Goal: Task Accomplishment & Management: Complete application form

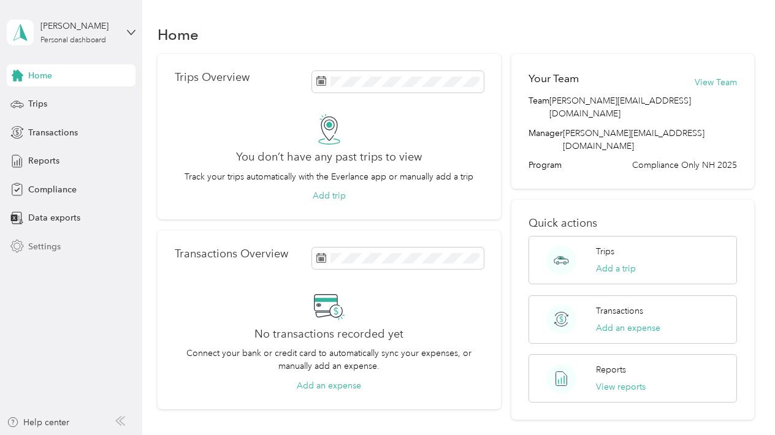
click at [48, 248] on span "Settings" at bounding box center [44, 246] width 32 height 13
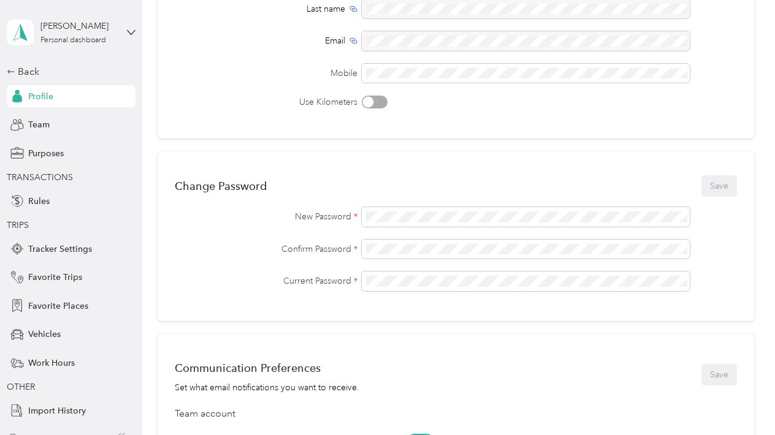
scroll to position [183, 0]
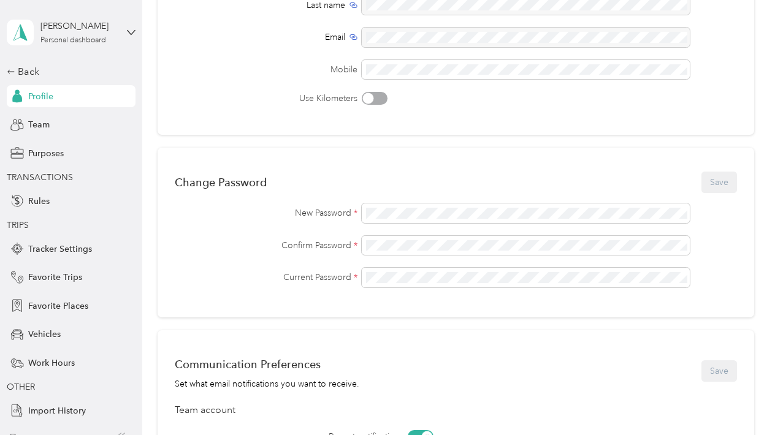
click at [267, 319] on div "Personal Info Save First name Last name Email Mobile Use Kilometers Change Pass…" at bounding box center [456, 287] width 596 height 785
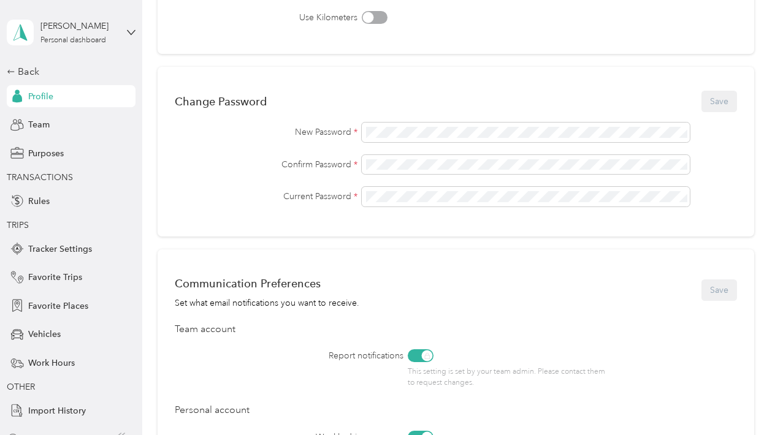
scroll to position [267, 0]
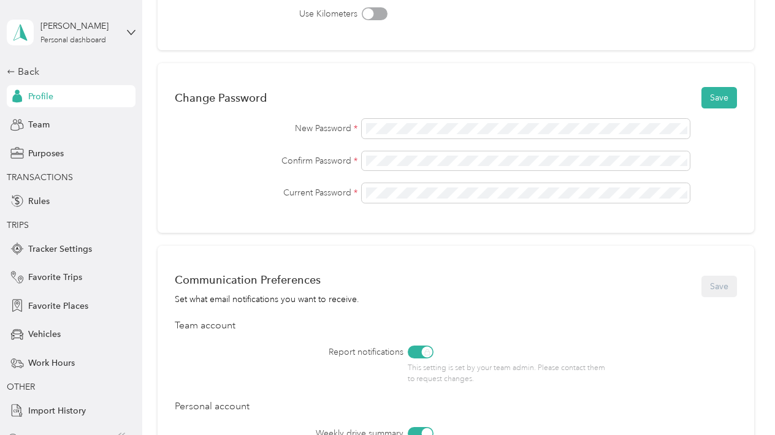
click at [607, 269] on div "Communication Preferences Set what email notifications you want to receive. Save" at bounding box center [456, 286] width 562 height 39
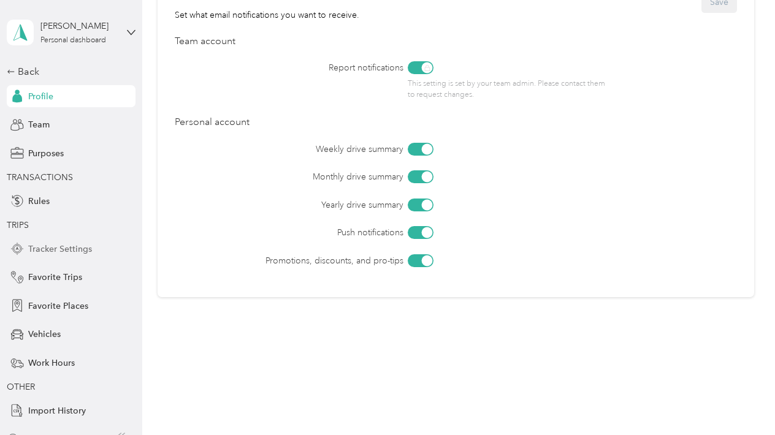
scroll to position [0, 0]
click at [164, 243] on div "Communication Preferences Set what email notifications you want to receive. Sav…" at bounding box center [456, 129] width 596 height 336
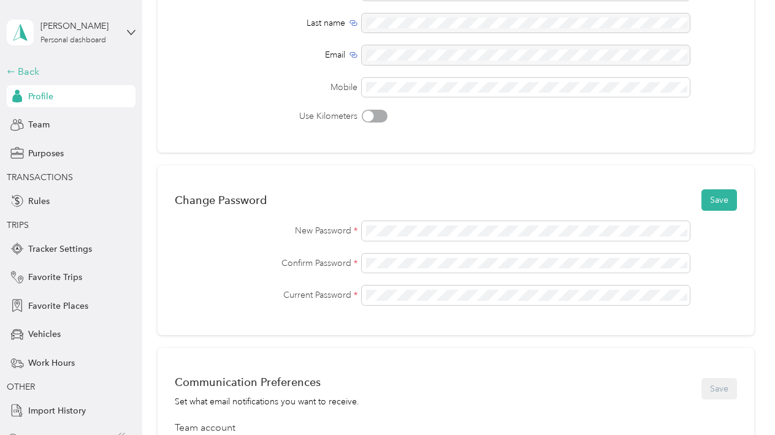
click at [25, 69] on div "Back" at bounding box center [68, 71] width 123 height 15
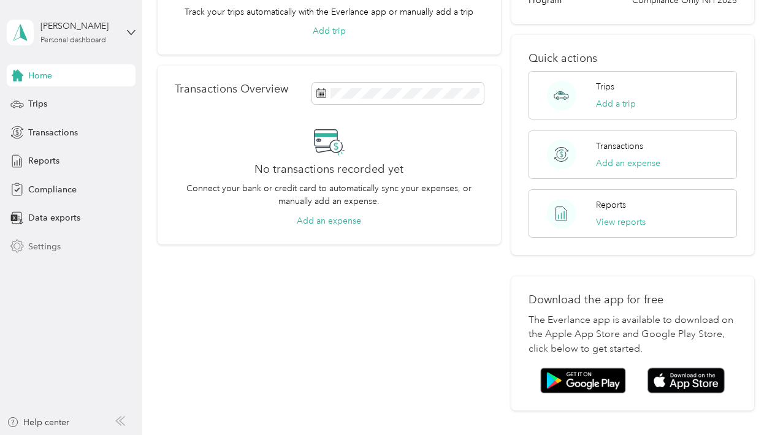
click at [53, 248] on span "Settings" at bounding box center [44, 246] width 32 height 13
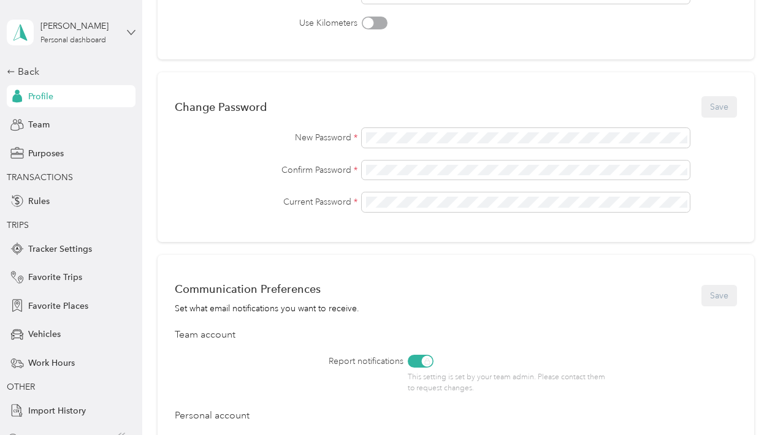
click at [129, 30] on icon at bounding box center [131, 32] width 9 height 9
click at [37, 195] on span "Rules" at bounding box center [38, 201] width 21 height 13
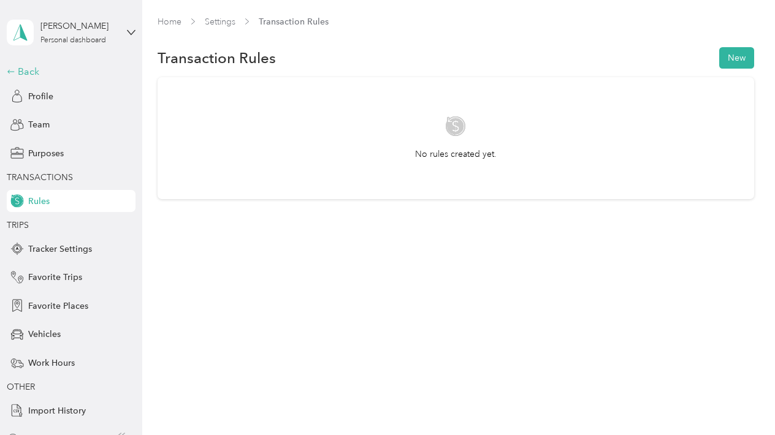
click at [21, 77] on div "Back" at bounding box center [68, 71] width 123 height 15
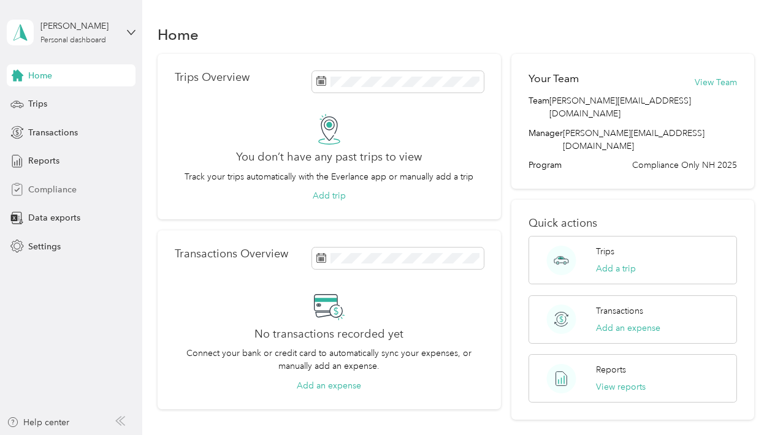
click at [40, 188] on span "Compliance" at bounding box center [52, 189] width 48 height 13
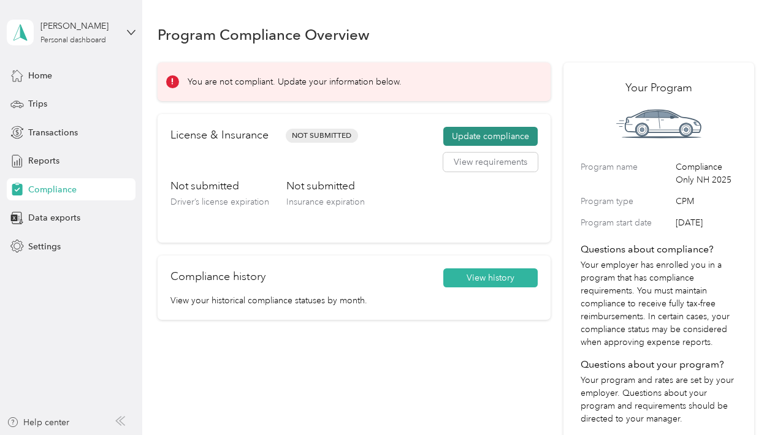
click at [482, 138] on button "Update compliance" at bounding box center [490, 137] width 94 height 20
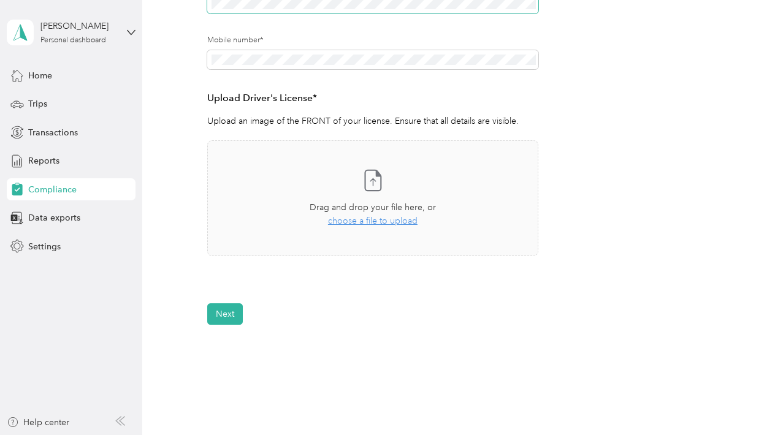
scroll to position [266, 0]
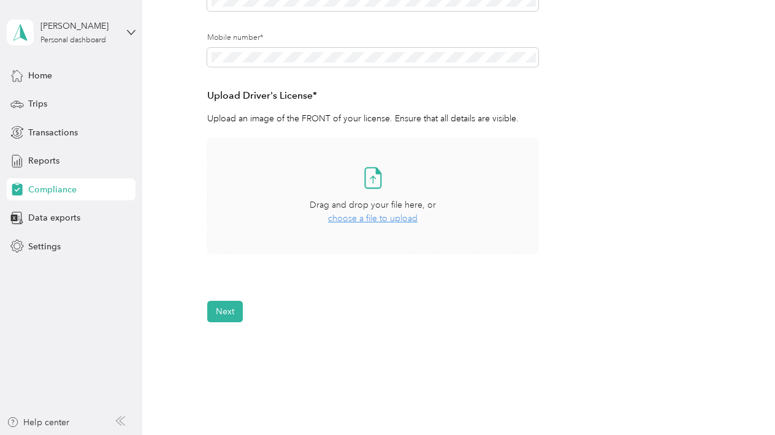
click at [395, 219] on span "choose a file to upload" at bounding box center [372, 218] width 89 height 10
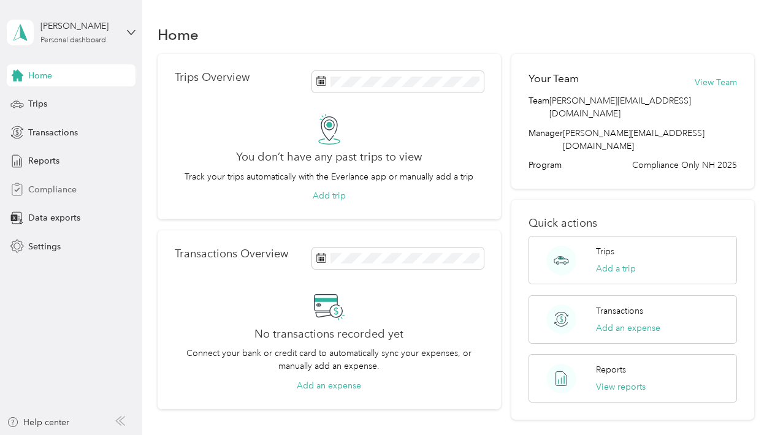
click at [64, 189] on span "Compliance" at bounding box center [52, 189] width 48 height 13
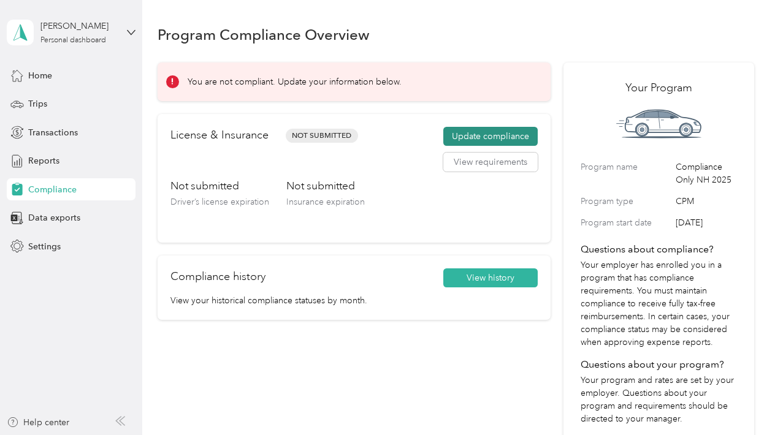
click at [471, 139] on button "Update compliance" at bounding box center [490, 137] width 94 height 20
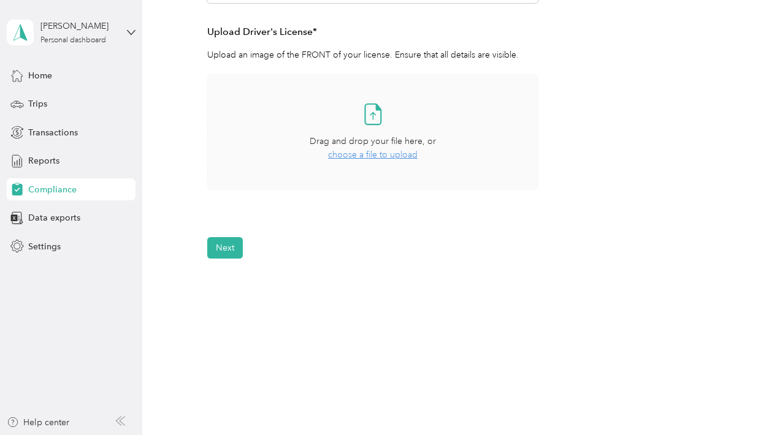
click at [376, 156] on span "choose a file to upload" at bounding box center [372, 155] width 89 height 10
click at [229, 286] on button "Next" at bounding box center [225, 283] width 36 height 21
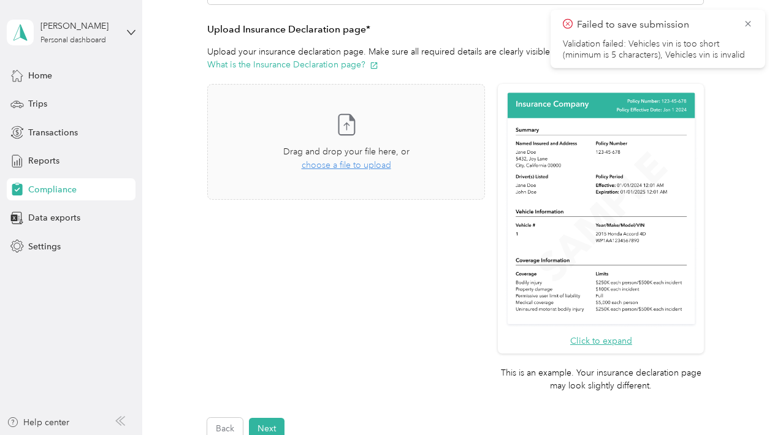
scroll to position [267, 0]
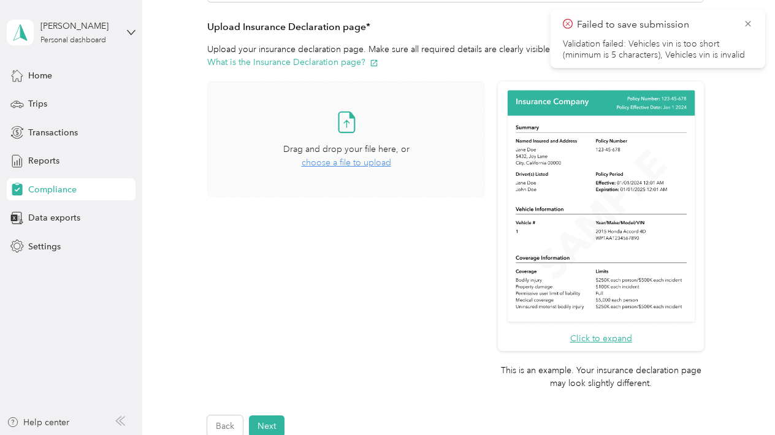
click at [378, 162] on span "choose a file to upload" at bounding box center [346, 163] width 89 height 10
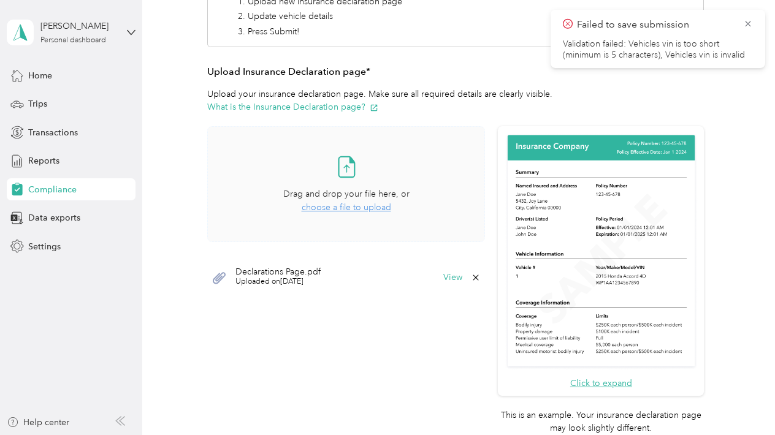
scroll to position [224, 0]
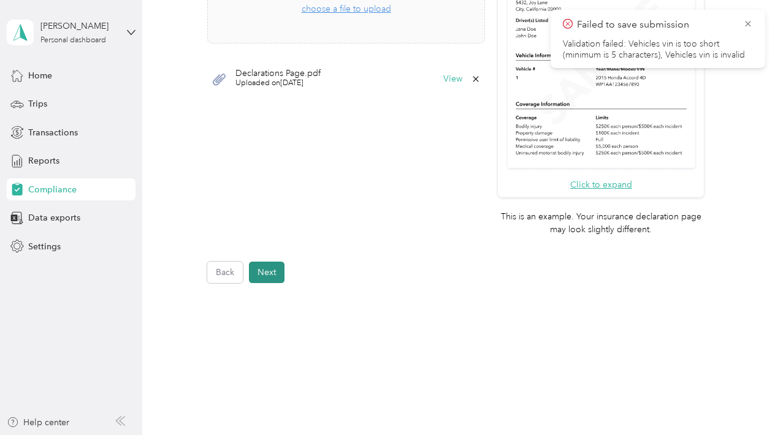
click at [273, 262] on button "Next" at bounding box center [267, 272] width 36 height 21
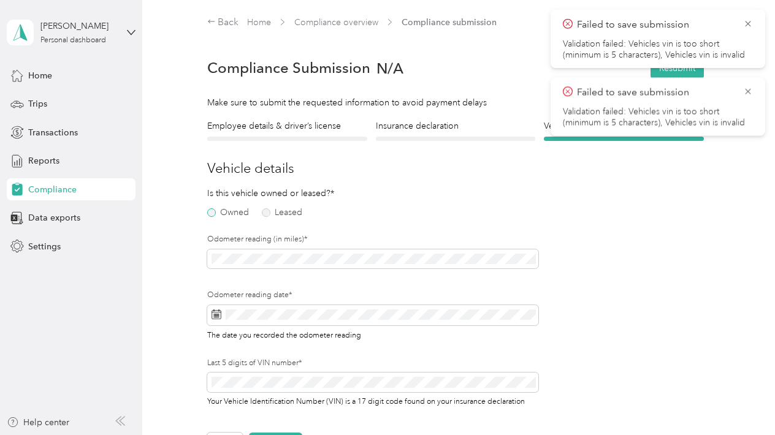
click at [213, 211] on label "Owned" at bounding box center [228, 212] width 42 height 9
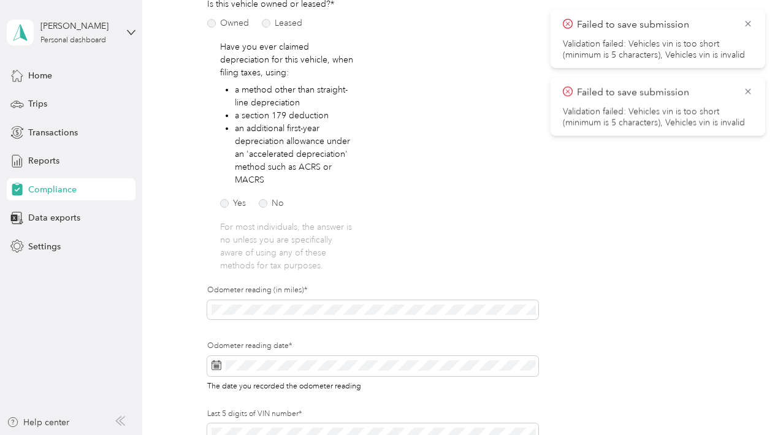
scroll to position [192, 0]
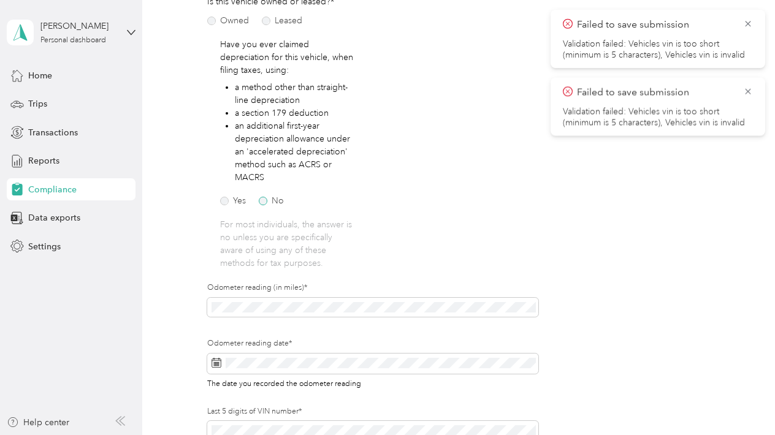
click at [264, 202] on label "No" at bounding box center [271, 201] width 25 height 9
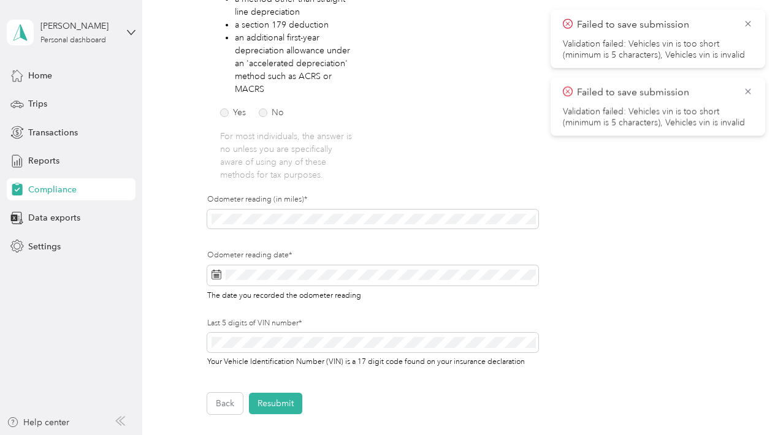
scroll to position [286, 0]
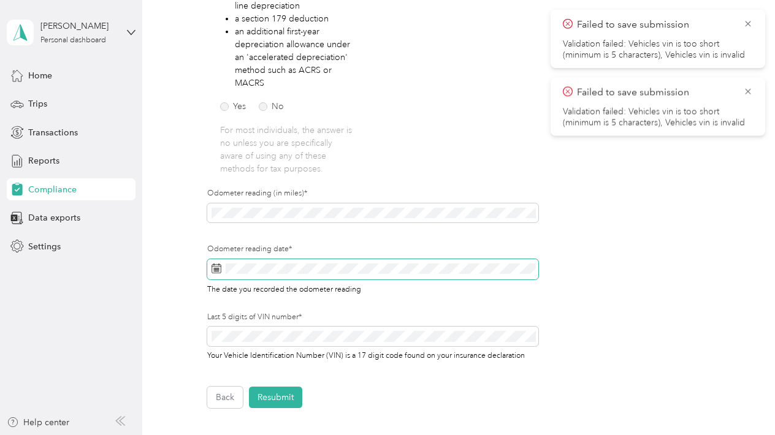
click at [215, 265] on icon at bounding box center [216, 269] width 10 height 10
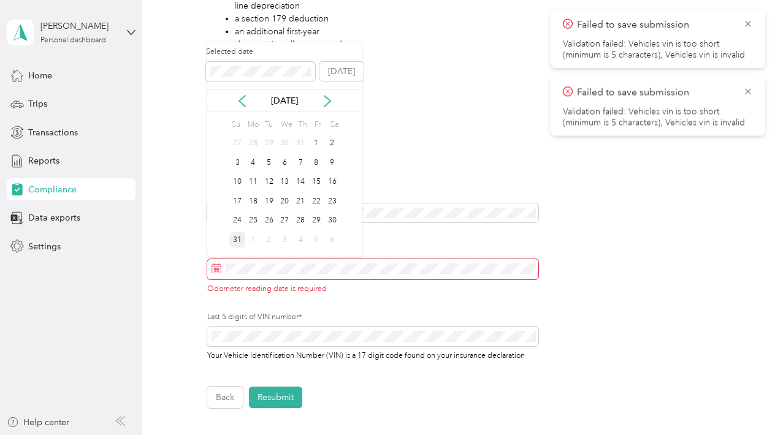
click at [239, 242] on div "31" at bounding box center [237, 239] width 16 height 15
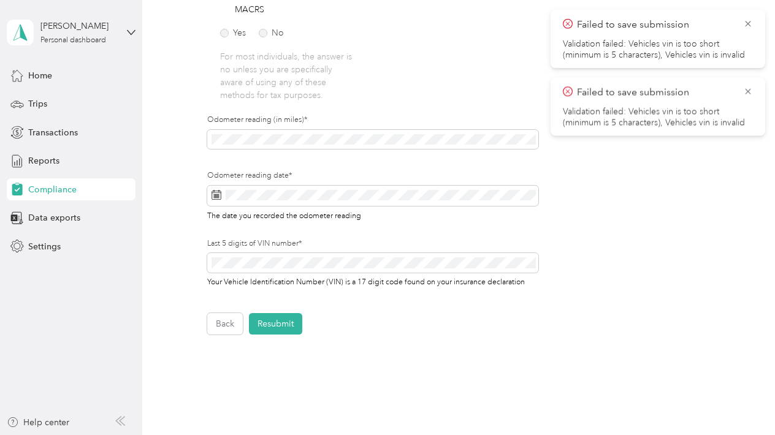
scroll to position [370, 0]
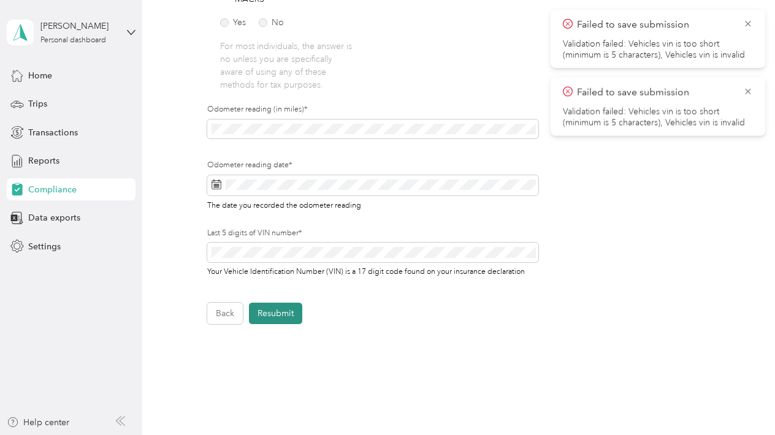
click at [290, 316] on button "Resubmit" at bounding box center [275, 313] width 53 height 21
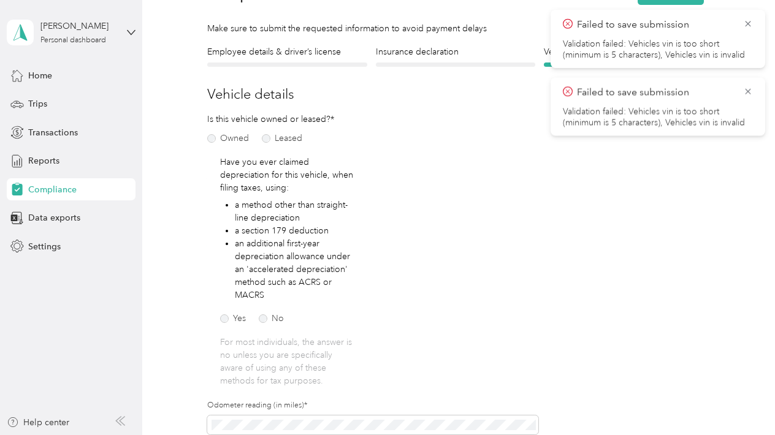
scroll to position [15, 0]
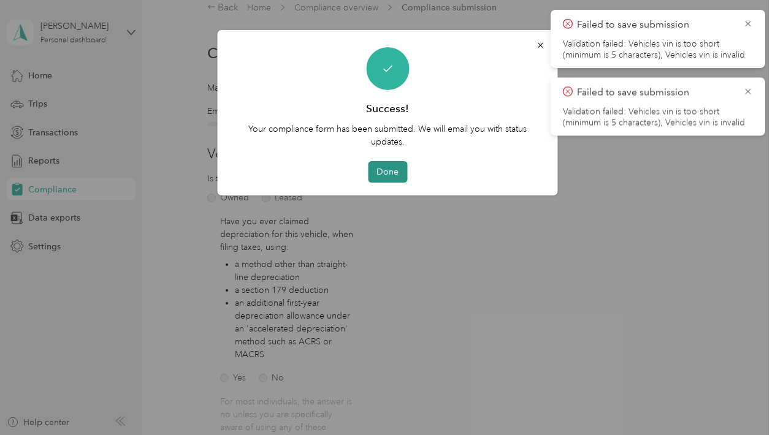
click at [388, 169] on button "Done" at bounding box center [387, 171] width 39 height 21
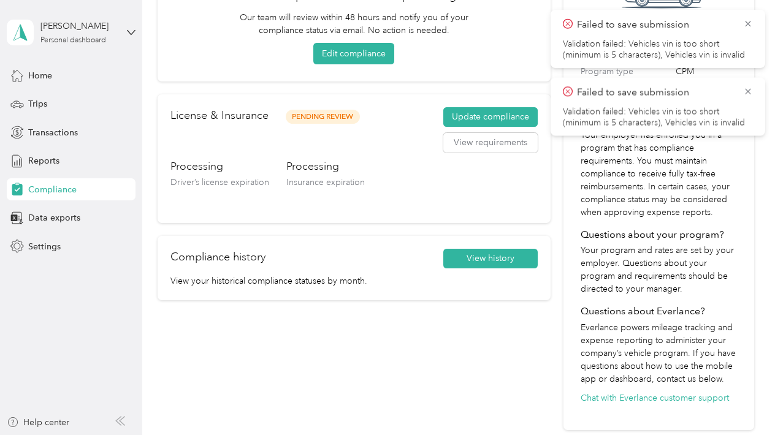
scroll to position [145, 0]
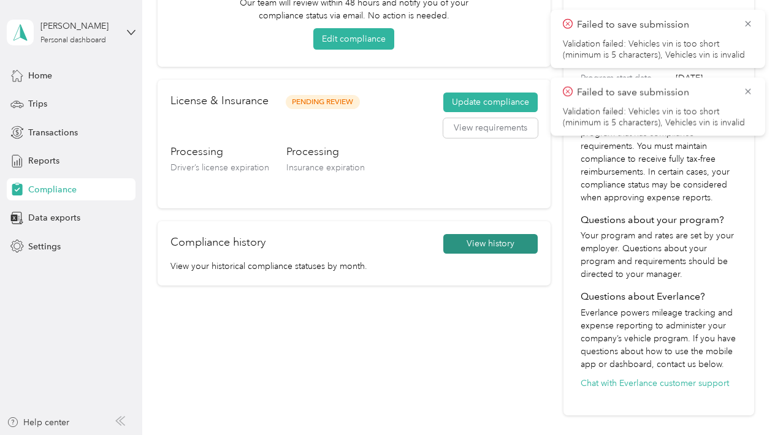
click at [481, 248] on button "View history" at bounding box center [490, 244] width 94 height 20
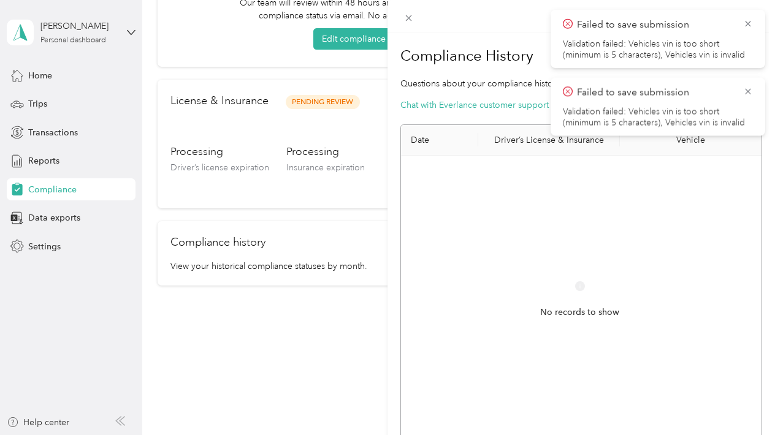
scroll to position [0, 0]
click at [276, 309] on div "Compliance History Questions about your compliance history? Chat with Everlance…" at bounding box center [387, 217] width 775 height 435
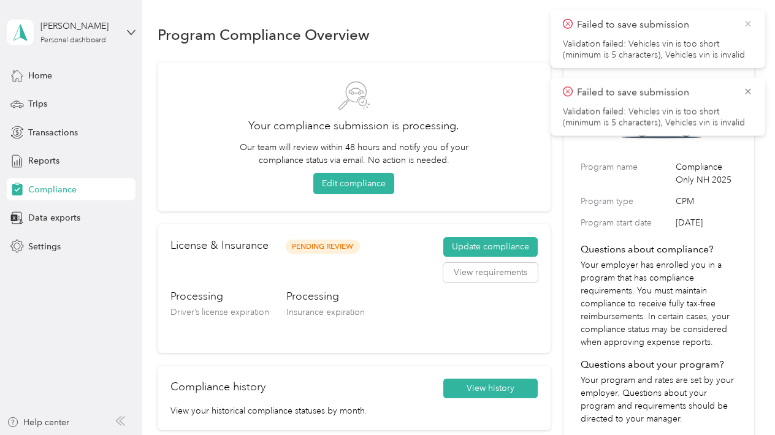
click at [746, 21] on icon at bounding box center [748, 23] width 10 height 11
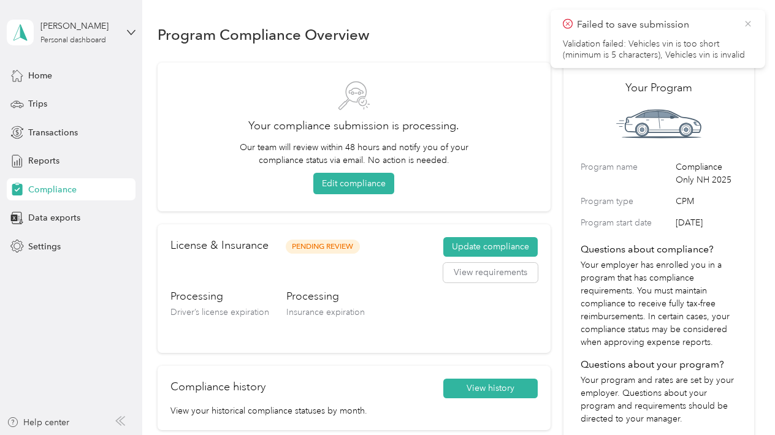
click at [747, 27] on icon at bounding box center [748, 23] width 10 height 11
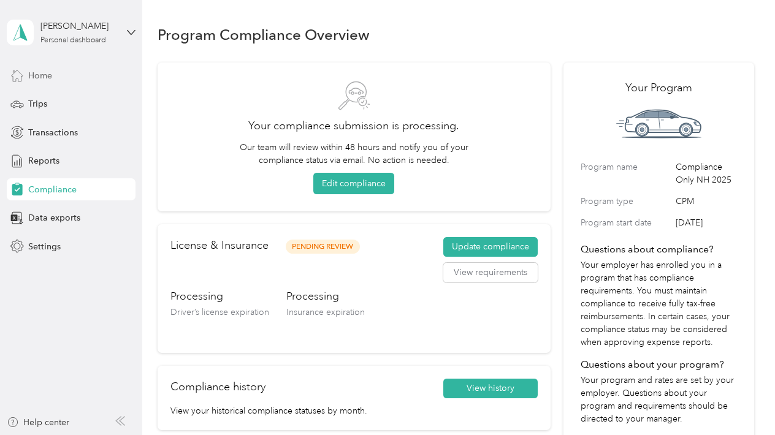
click at [35, 75] on span "Home" at bounding box center [40, 75] width 24 height 13
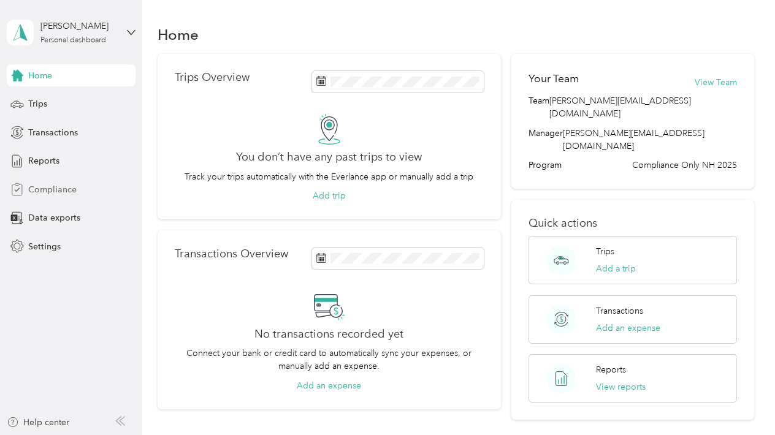
click at [40, 186] on span "Compliance" at bounding box center [52, 189] width 48 height 13
